Goal: Information Seeking & Learning: Get advice/opinions

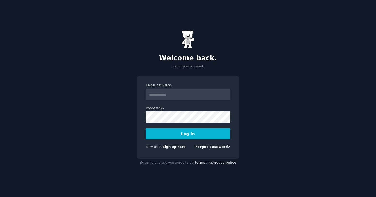
type input "**********"
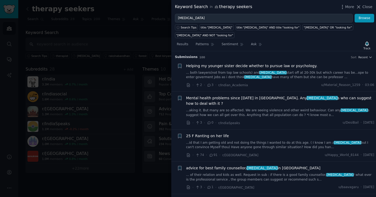
click at [247, 102] on div "Mental health problems since 2022 in India. Any psychologist s who can suggest …" at bounding box center [280, 106] width 188 height 22
click at [250, 108] on link "...aking it. But many are so affected. We are seeing violence and other weird b…" at bounding box center [280, 112] width 188 height 9
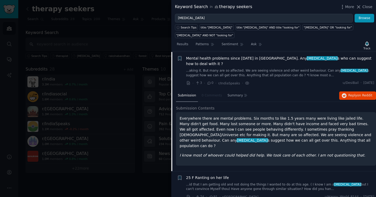
scroll to position [40, 0]
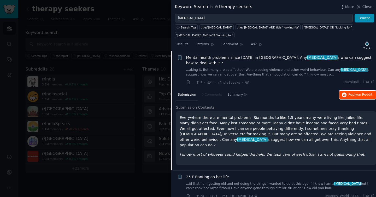
click at [360, 93] on span "on Reddit" at bounding box center [364, 95] width 15 height 4
click at [204, 68] on link "...aking it. But many are so affected. We are seeing violence and other weird b…" at bounding box center [280, 72] width 188 height 9
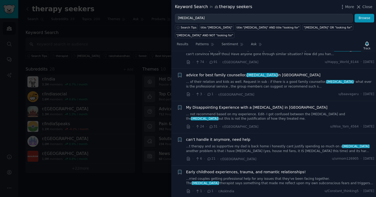
scroll to position [98, 0]
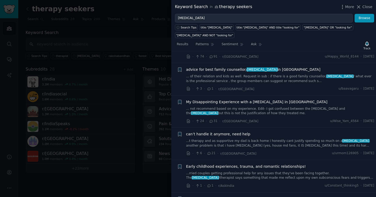
click at [213, 99] on div "My Disappointing Experience with a Psychiatrist in India ... not recommend base…" at bounding box center [280, 107] width 188 height 16
click at [220, 107] on link "... not recommend based on my experience. Edit- I got confused between the psyc…" at bounding box center [280, 111] width 188 height 9
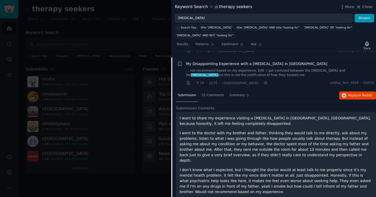
scroll to position [137, 0]
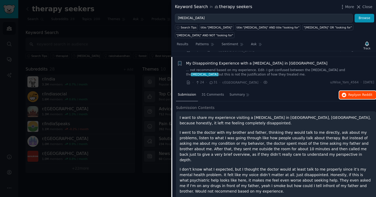
click at [350, 93] on span "Reply on Reddit" at bounding box center [360, 95] width 24 height 5
click at [233, 68] on link "... not recommend based on my experience. Edit- I got confused between the psyc…" at bounding box center [280, 72] width 188 height 9
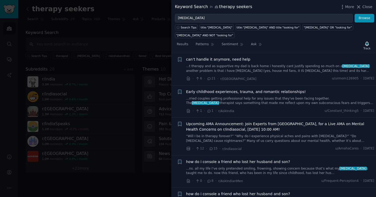
scroll to position [175, 0]
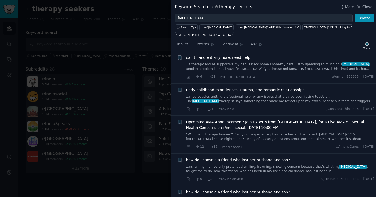
click at [232, 132] on link "“Will I be in therapy forever?” “Why do I experience physical aches and pains w…" at bounding box center [280, 136] width 188 height 9
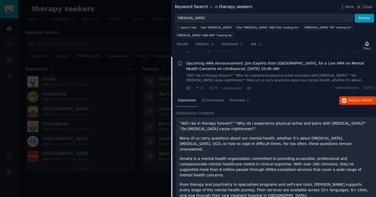
scroll to position [234, 0]
click at [346, 96] on button "Reply on Reddit" at bounding box center [357, 100] width 37 height 8
click at [208, 62] on span "Upcoming AMA Announcement: Join Experts from Amaha, for a Live AMA on Mental He…" at bounding box center [280, 65] width 188 height 11
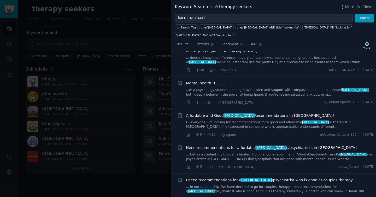
scroll to position [354, 0]
click at [201, 113] on div "Affordable and Good psychologist Recommendations in Gurgaon? Hi everyone, I’m l…" at bounding box center [280, 121] width 188 height 16
click at [201, 113] on span "Affordable and Good psychologist Recommendations in Gurgaon?" at bounding box center [260, 115] width 148 height 5
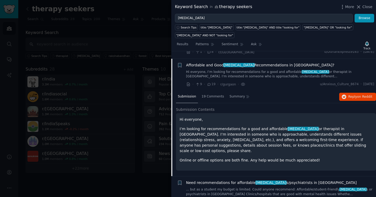
scroll to position [406, 0]
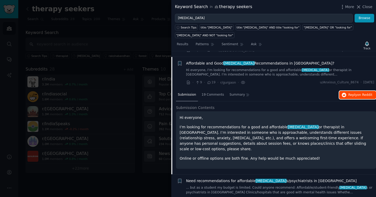
click at [355, 93] on span "Reply on Reddit" at bounding box center [360, 95] width 24 height 5
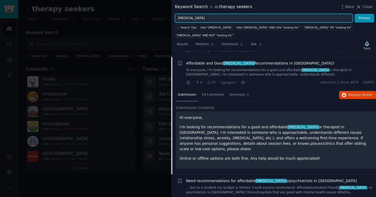
click at [210, 18] on input "psychologist" at bounding box center [264, 18] width 178 height 9
type input "therapist"
click at [355, 14] on button "Browse" at bounding box center [365, 18] width 20 height 9
